Goal: Entertainment & Leisure: Browse casually

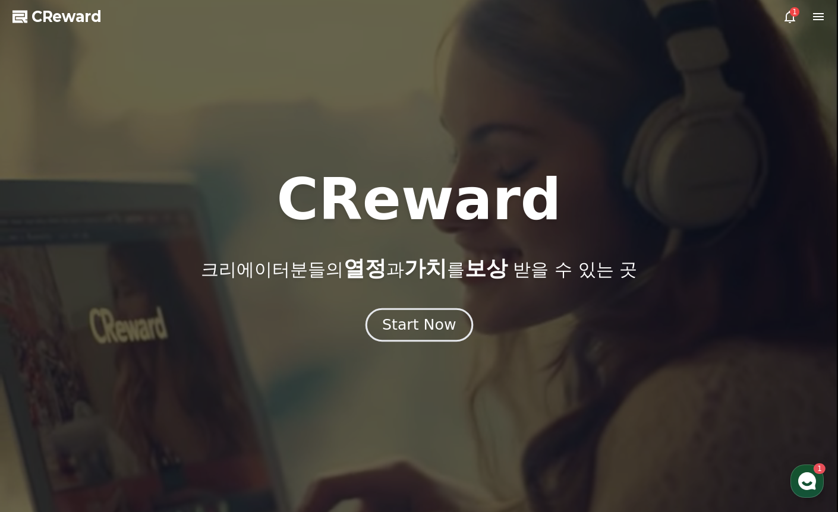
click at [414, 321] on div "Start Now" at bounding box center [419, 325] width 74 height 20
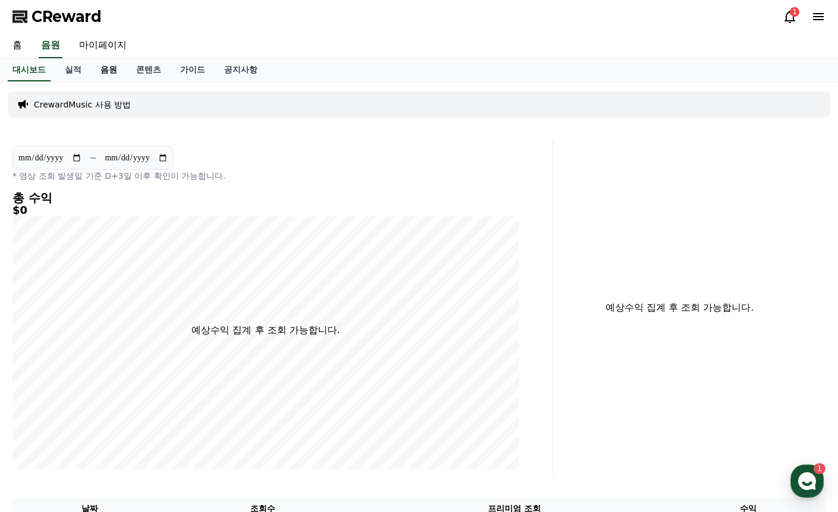
click at [114, 68] on link "음원" at bounding box center [109, 70] width 36 height 23
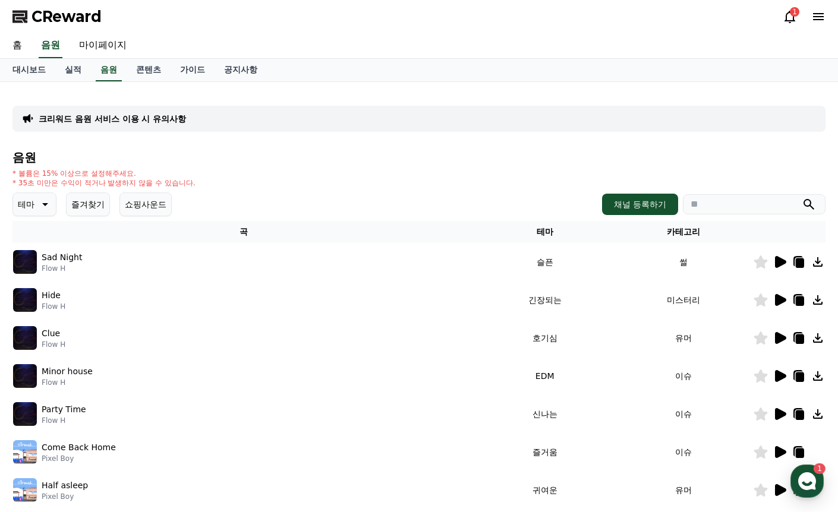
click at [40, 195] on button "테마" at bounding box center [34, 204] width 44 height 24
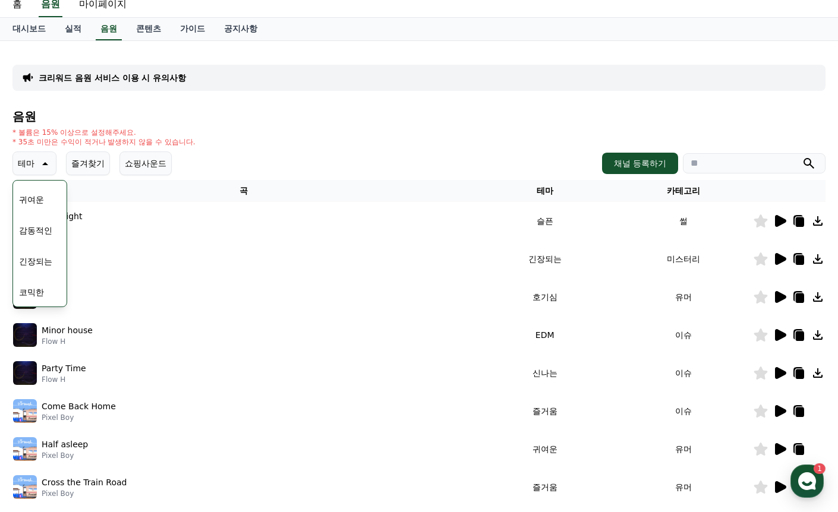
scroll to position [59, 0]
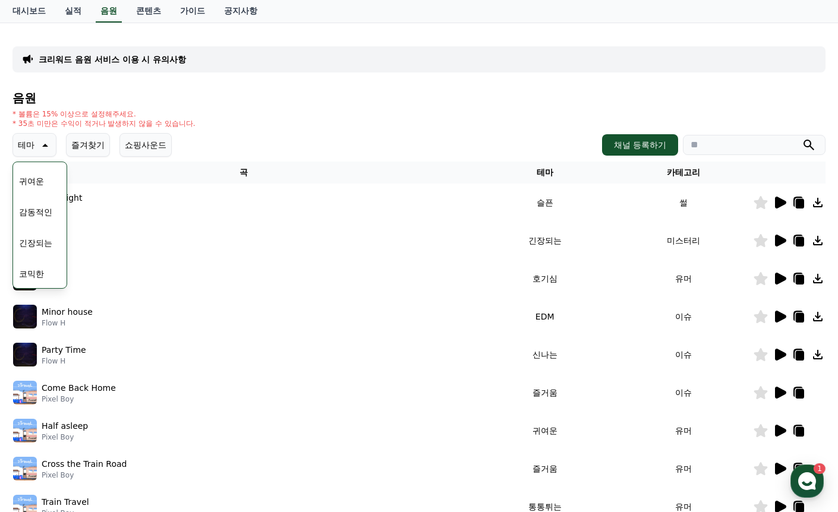
click at [38, 279] on button "코믹한" at bounding box center [31, 274] width 34 height 26
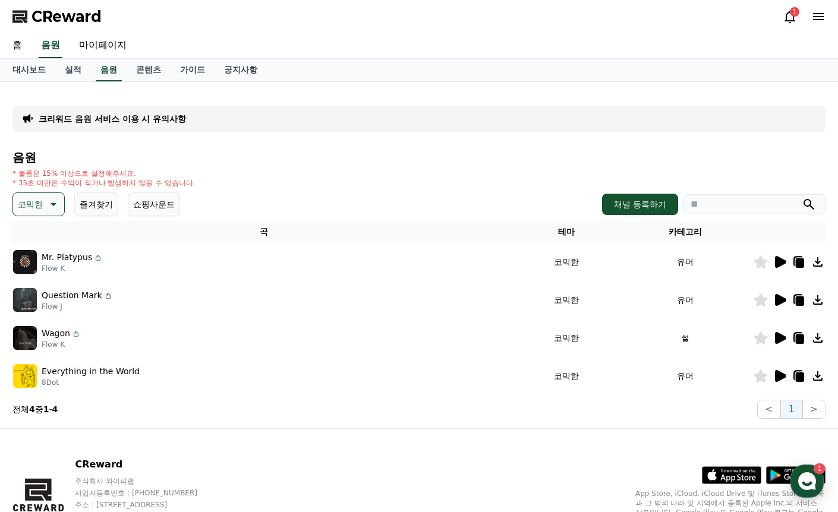
click at [776, 305] on icon at bounding box center [780, 300] width 11 height 12
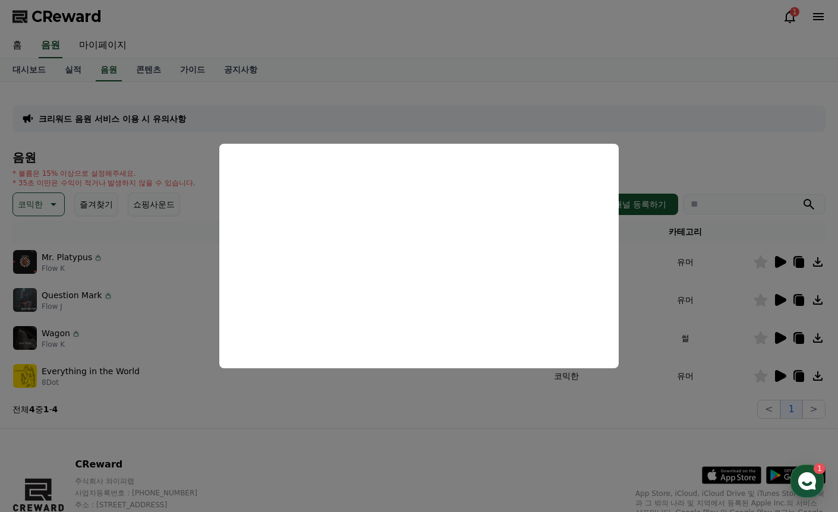
click at [782, 373] on button "close modal" at bounding box center [419, 256] width 838 height 512
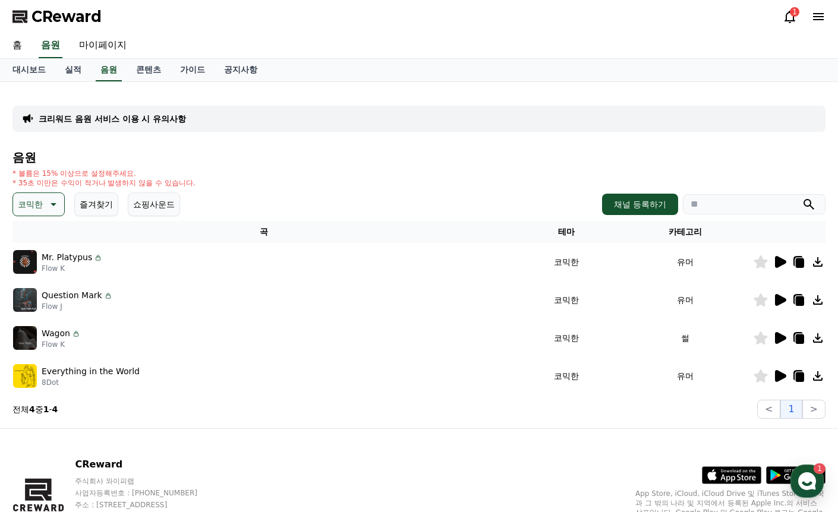
click at [780, 374] on icon at bounding box center [780, 376] width 11 height 12
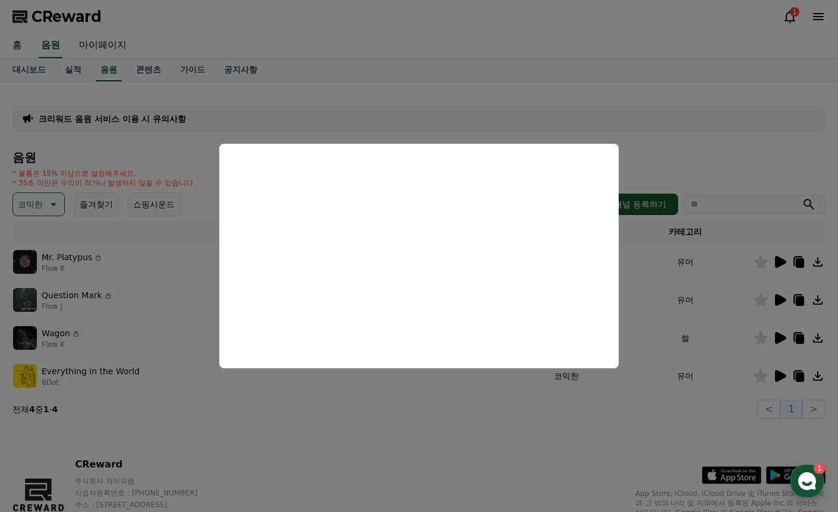
click at [777, 341] on button "close modal" at bounding box center [419, 256] width 838 height 512
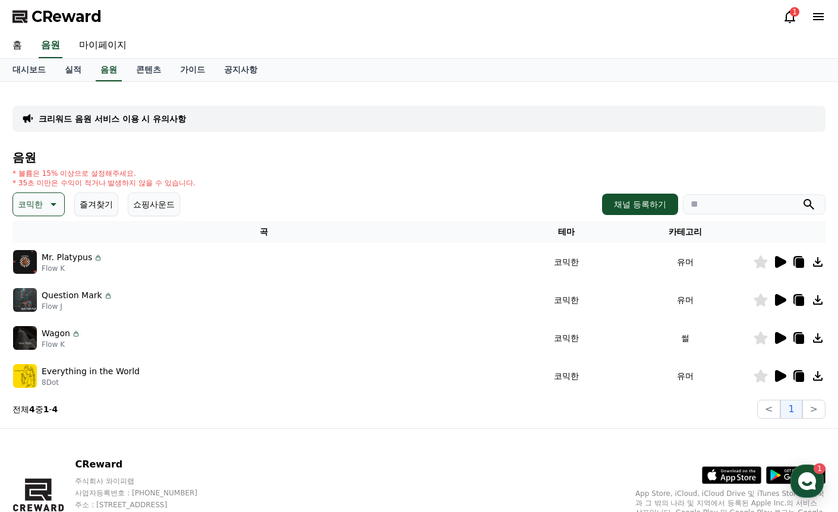
click at [777, 341] on icon at bounding box center [780, 338] width 11 height 12
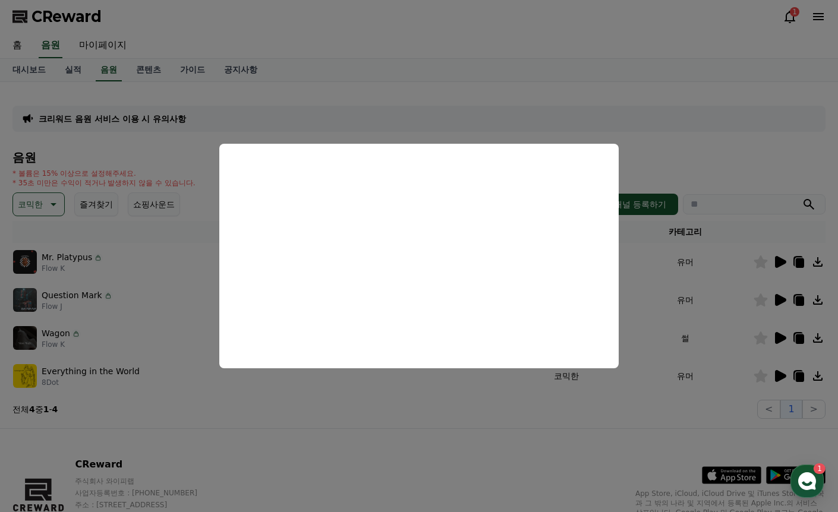
click at [59, 191] on button "close modal" at bounding box center [419, 256] width 838 height 512
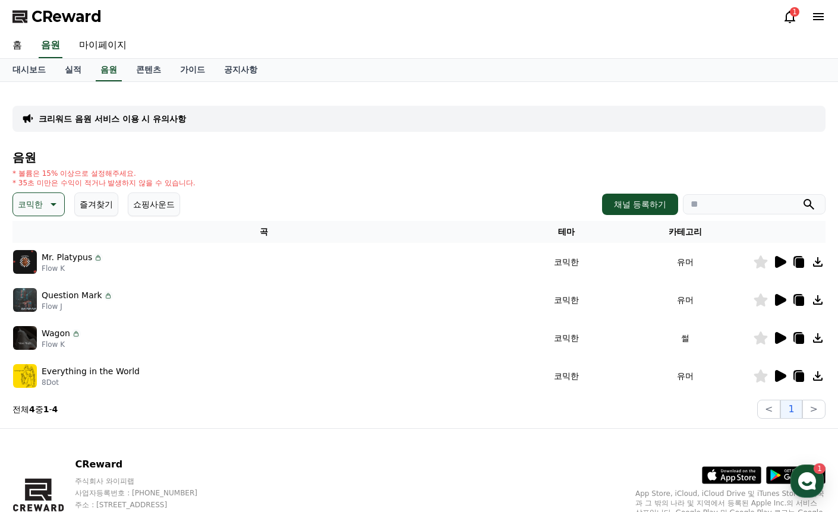
click at [59, 203] on button "코믹한" at bounding box center [38, 204] width 52 height 24
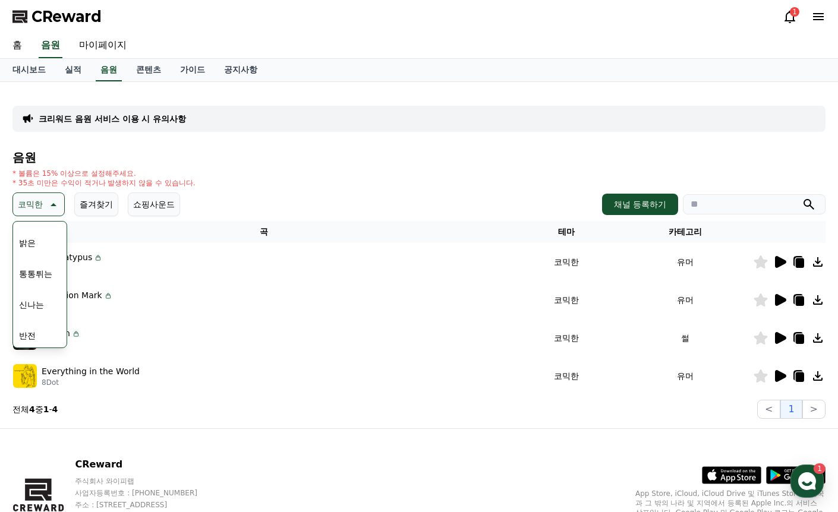
scroll to position [119, 0]
click at [48, 274] on button "통통튀는" at bounding box center [35, 271] width 43 height 26
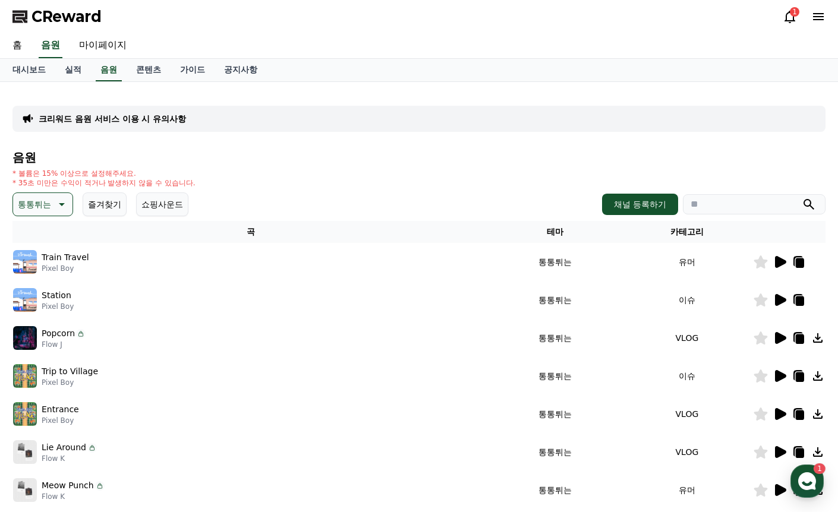
click at [786, 263] on icon at bounding box center [779, 262] width 14 height 14
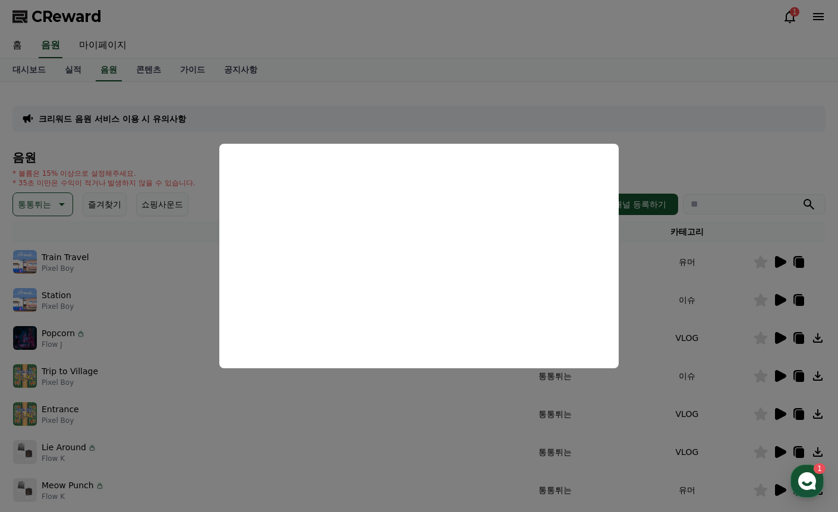
click at [783, 490] on button "close modal" at bounding box center [419, 256] width 838 height 512
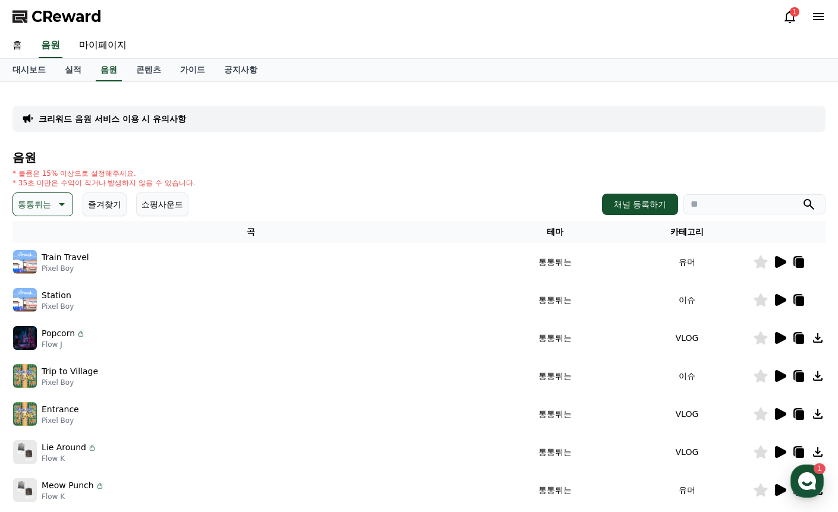
click at [783, 492] on icon at bounding box center [780, 490] width 11 height 12
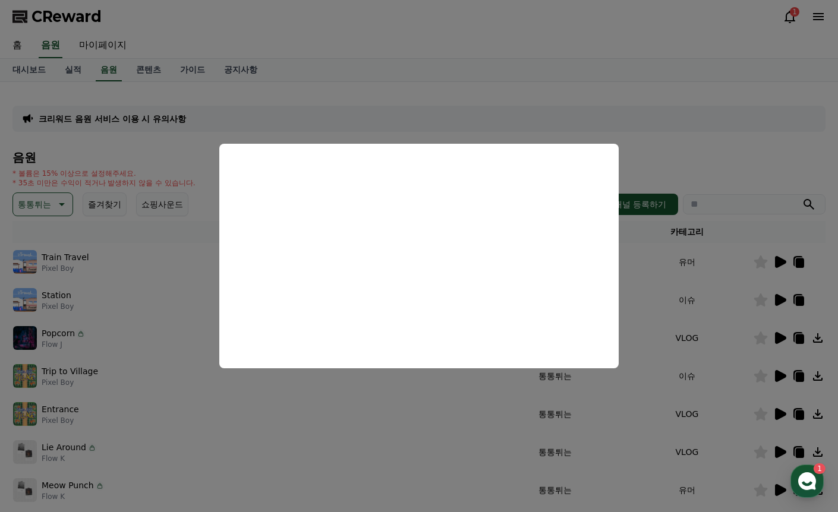
click at [197, 255] on button "close modal" at bounding box center [419, 256] width 838 height 512
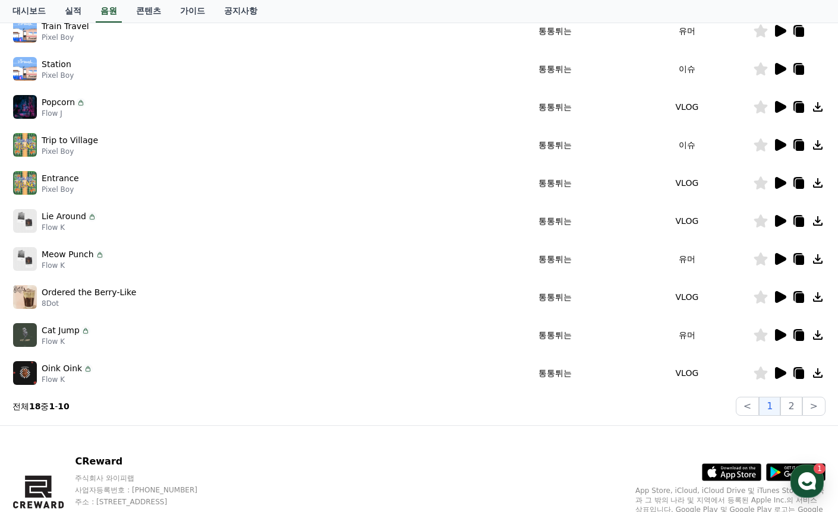
scroll to position [238, 0]
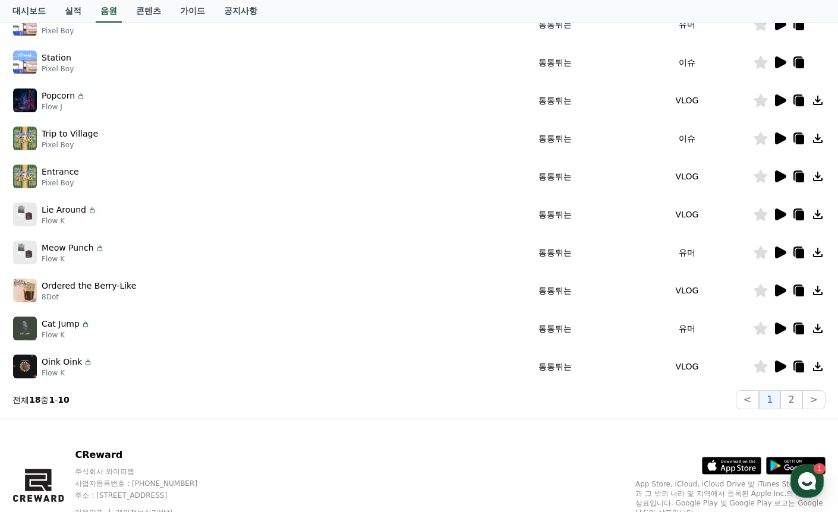
click at [780, 327] on icon at bounding box center [780, 329] width 11 height 12
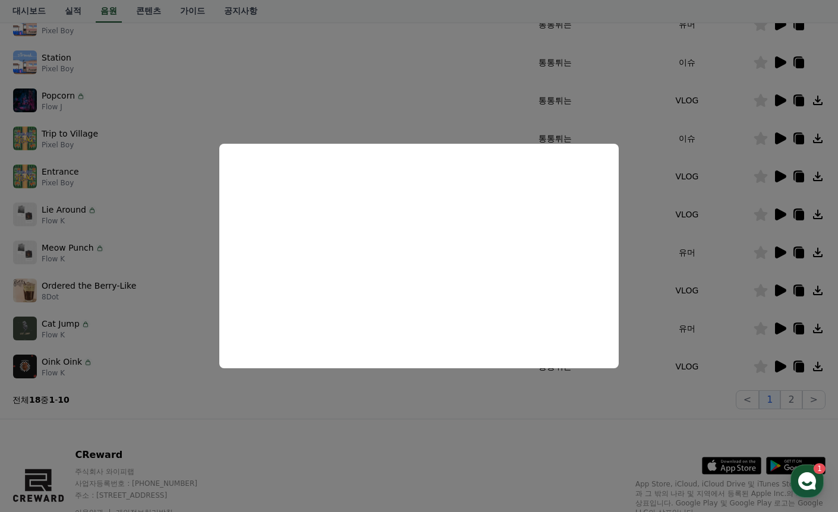
click at [182, 354] on button "close modal" at bounding box center [419, 256] width 838 height 512
